Goal: Task Accomplishment & Management: Use online tool/utility

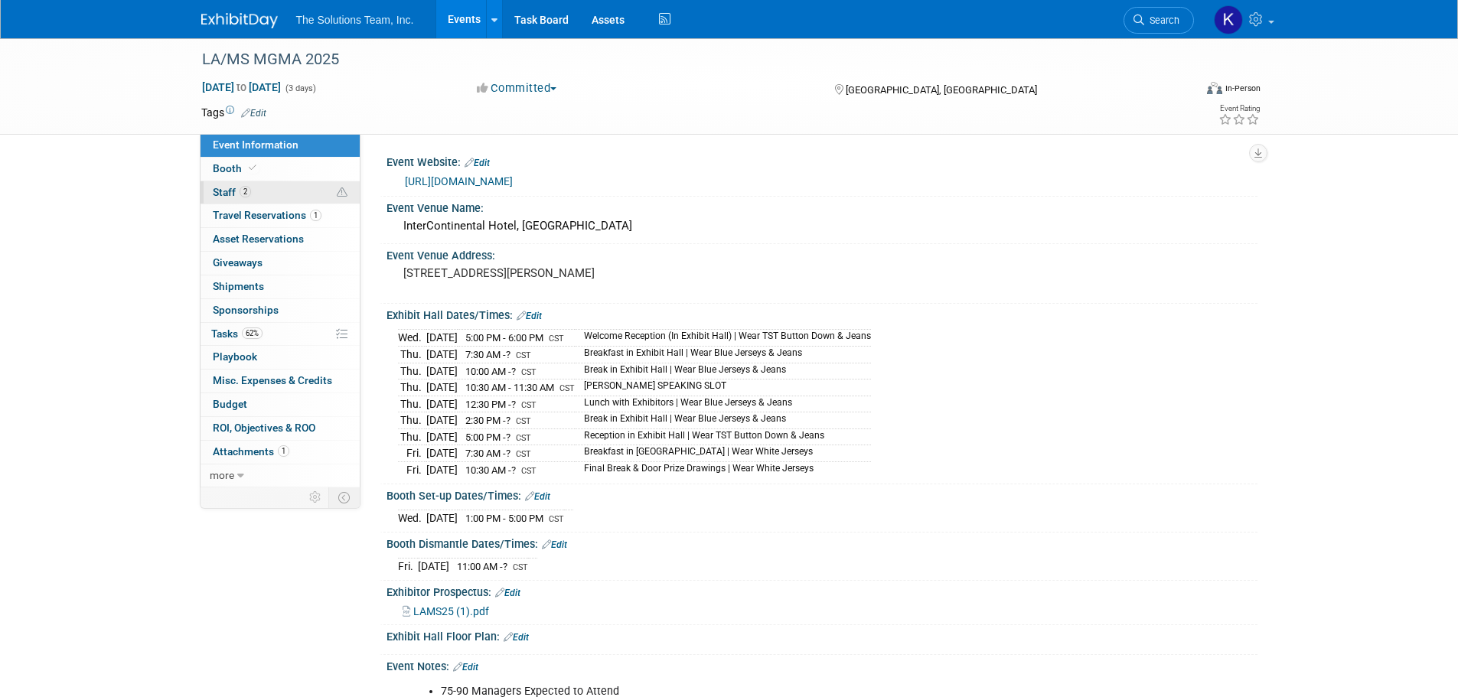
click at [283, 195] on link "2 Staff 2" at bounding box center [280, 192] width 159 height 23
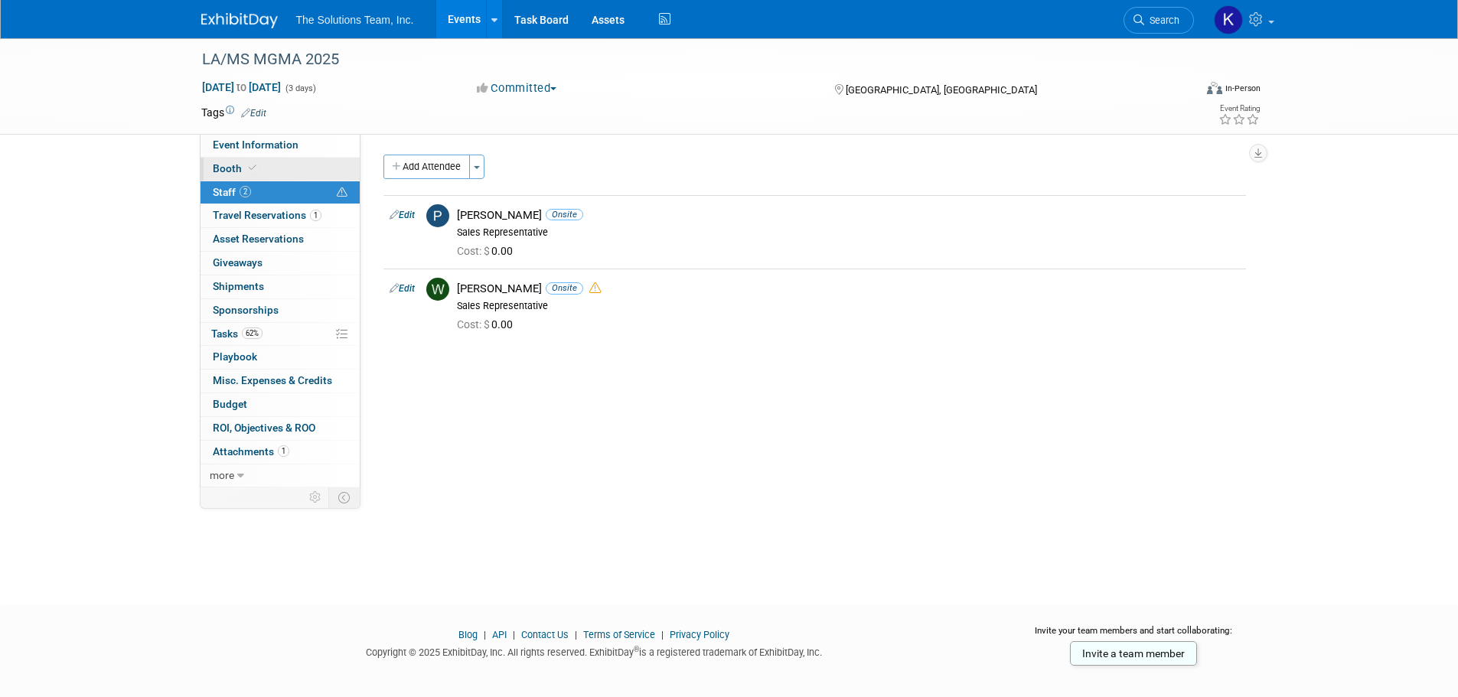
click at [289, 171] on link "Booth" at bounding box center [280, 169] width 159 height 23
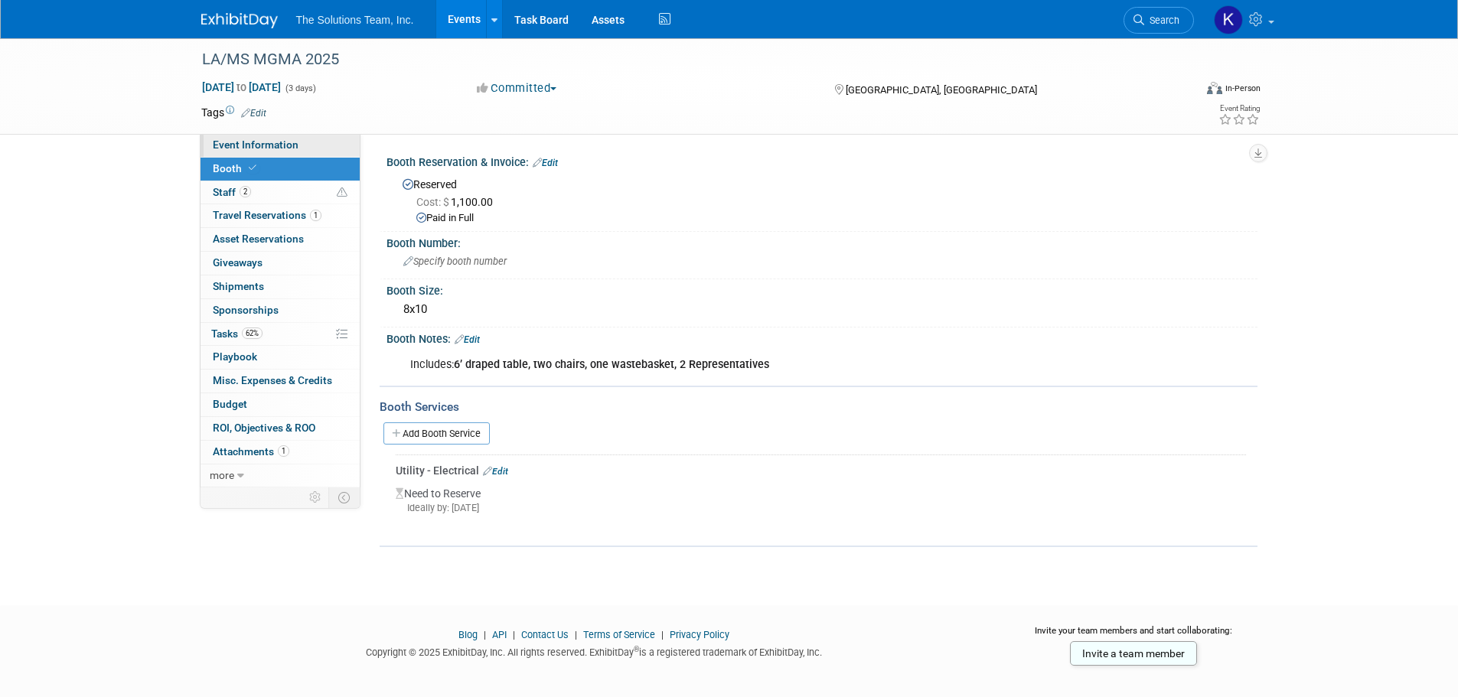
click at [303, 148] on link "Event Information" at bounding box center [280, 145] width 159 height 23
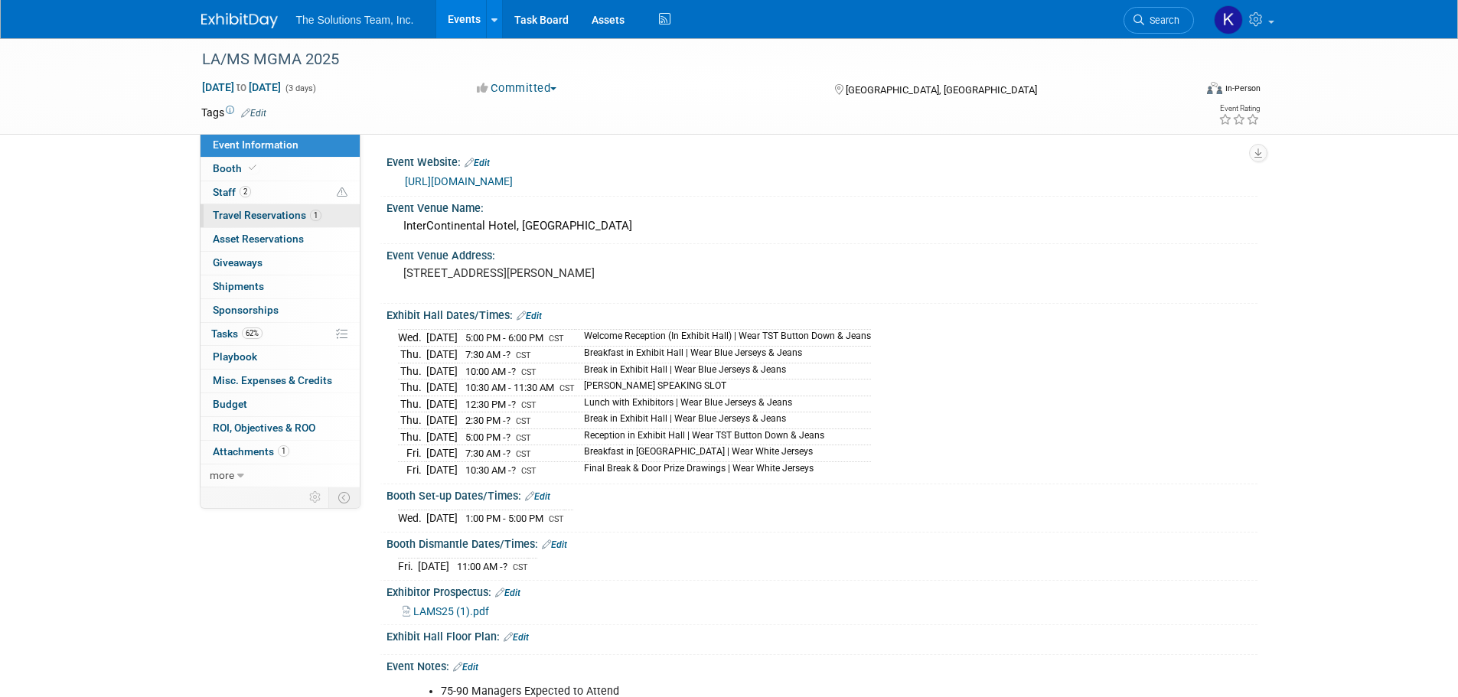
click at [248, 217] on span "Travel Reservations 1" at bounding box center [267, 215] width 109 height 12
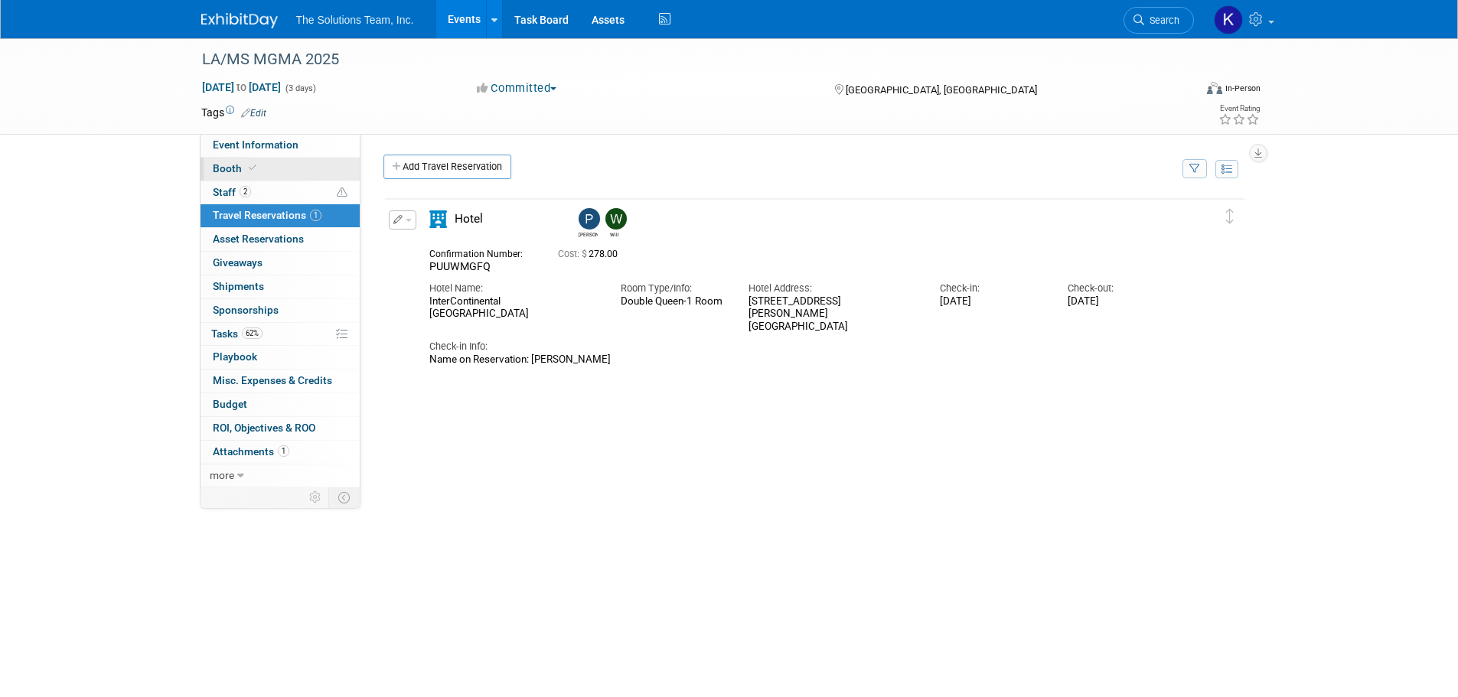
click at [266, 167] on link "Booth" at bounding box center [280, 169] width 159 height 23
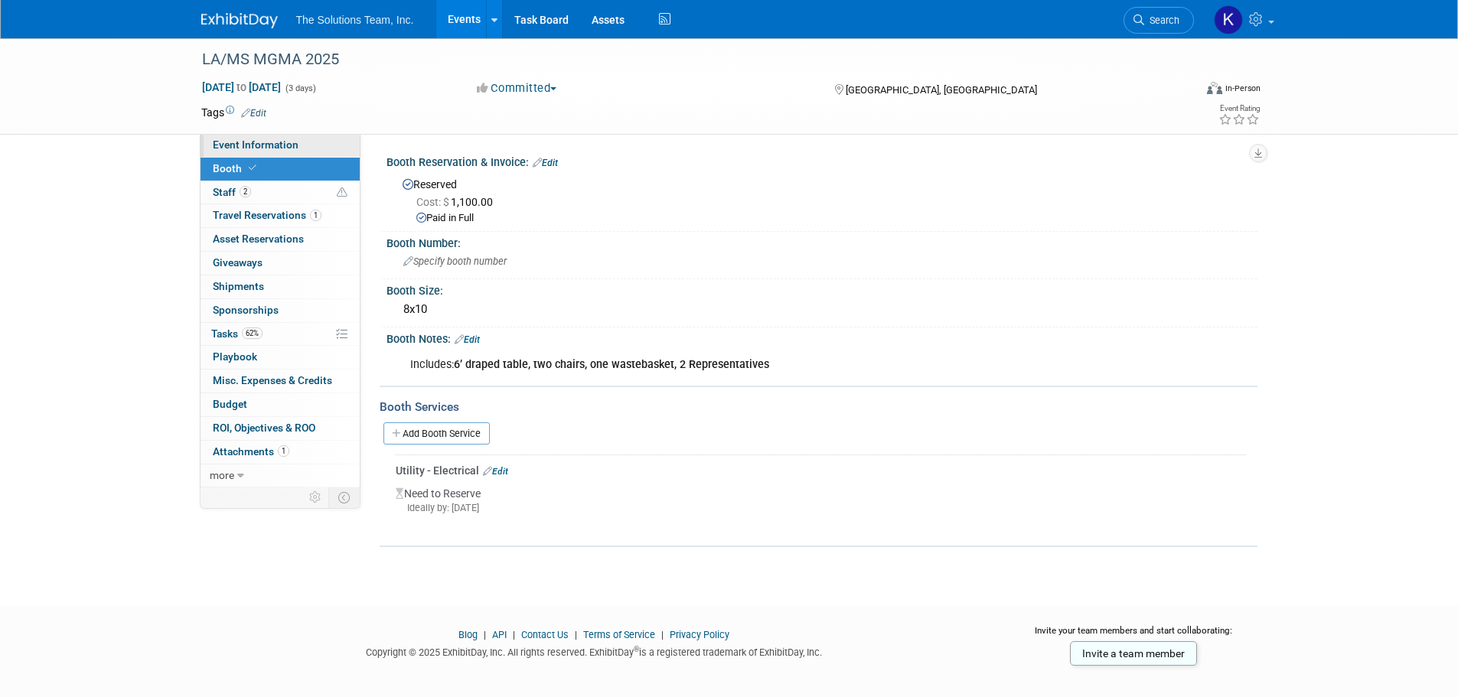
click at [280, 152] on link "Event Information" at bounding box center [280, 145] width 159 height 23
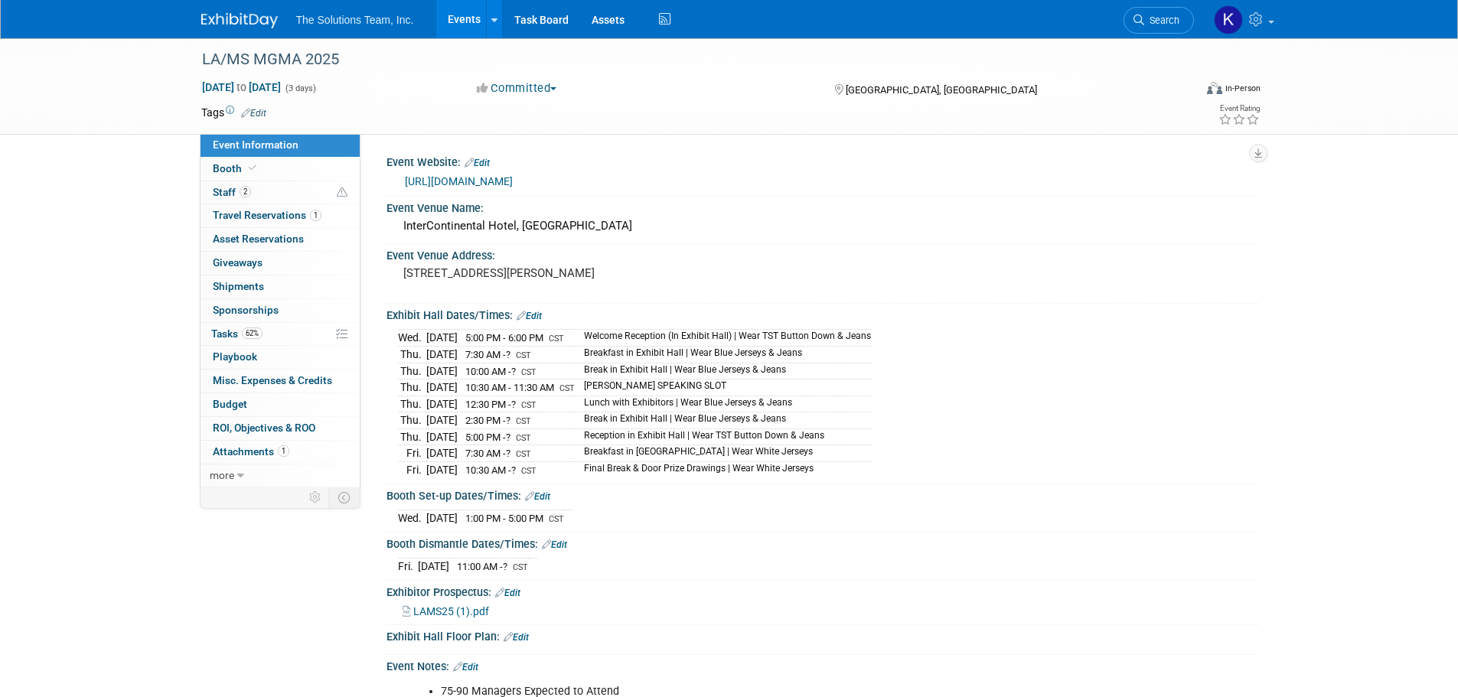
click at [513, 176] on link "https://www.mgmams.com/Exhibiting-Opportunities" at bounding box center [459, 181] width 108 height 12
click at [494, 15] on icon at bounding box center [494, 20] width 6 height 10
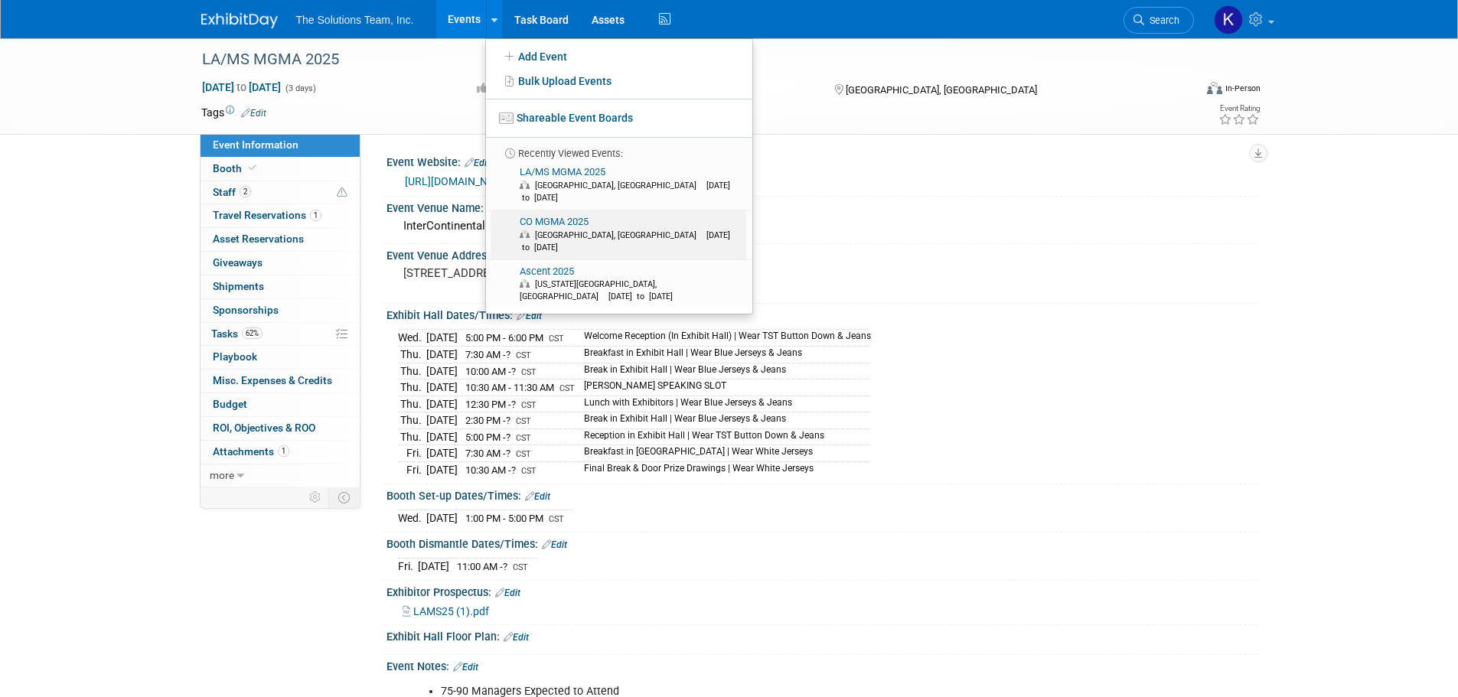
click at [576, 230] on span "[GEOGRAPHIC_DATA], [GEOGRAPHIC_DATA]" at bounding box center [619, 235] width 169 height 10
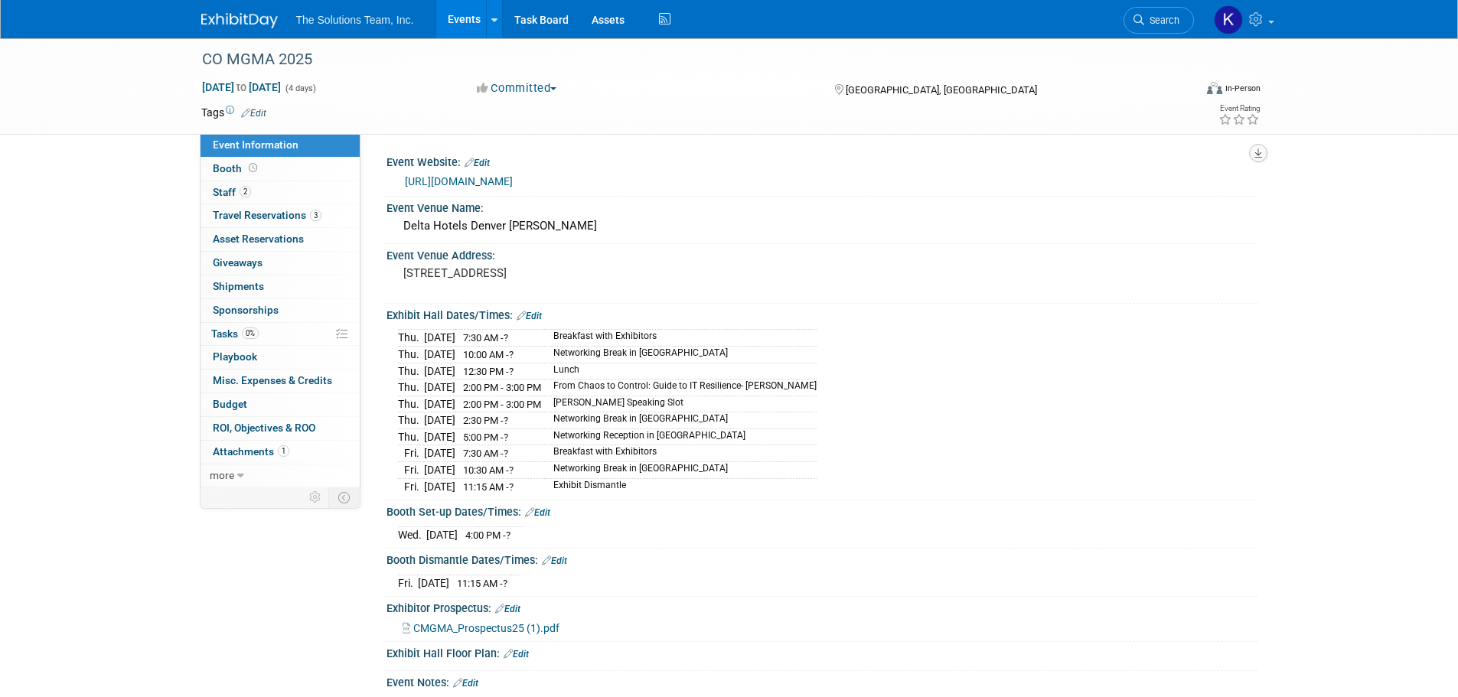
click at [1257, 150] on icon "button" at bounding box center [1258, 153] width 8 height 10
click at [1153, 196] on link "Export tab to PDF" at bounding box center [1191, 197] width 129 height 21
